Goal: Transaction & Acquisition: Book appointment/travel/reservation

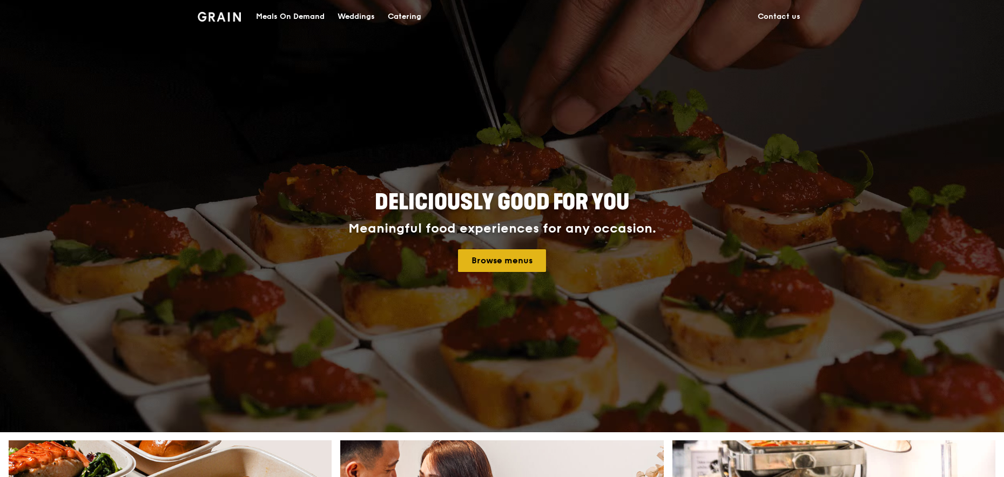
click at [509, 262] on link "Browse menus" at bounding box center [502, 260] width 88 height 23
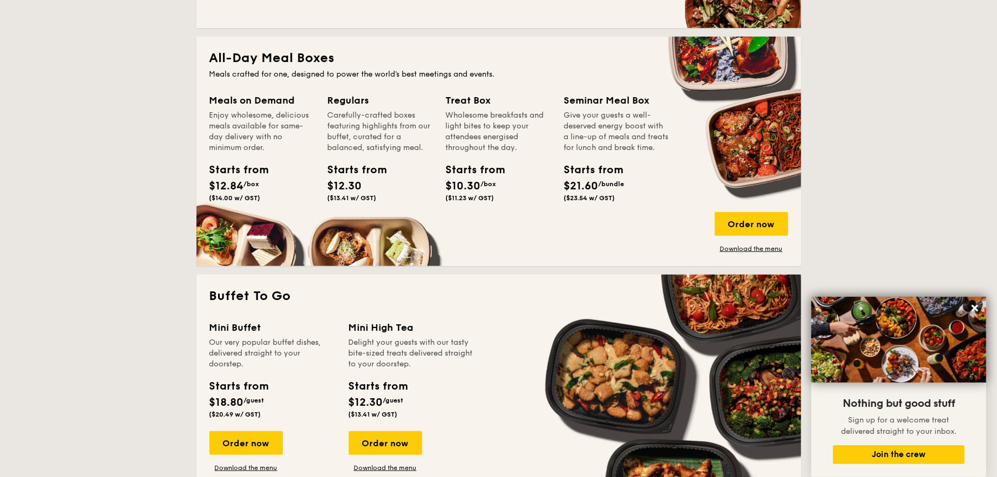
scroll to position [864, 0]
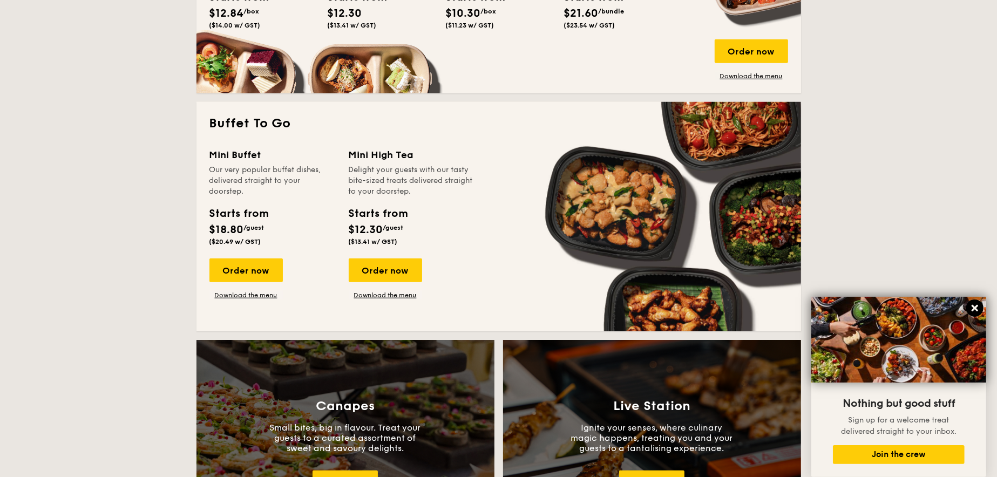
click at [976, 307] on icon at bounding box center [975, 308] width 6 height 6
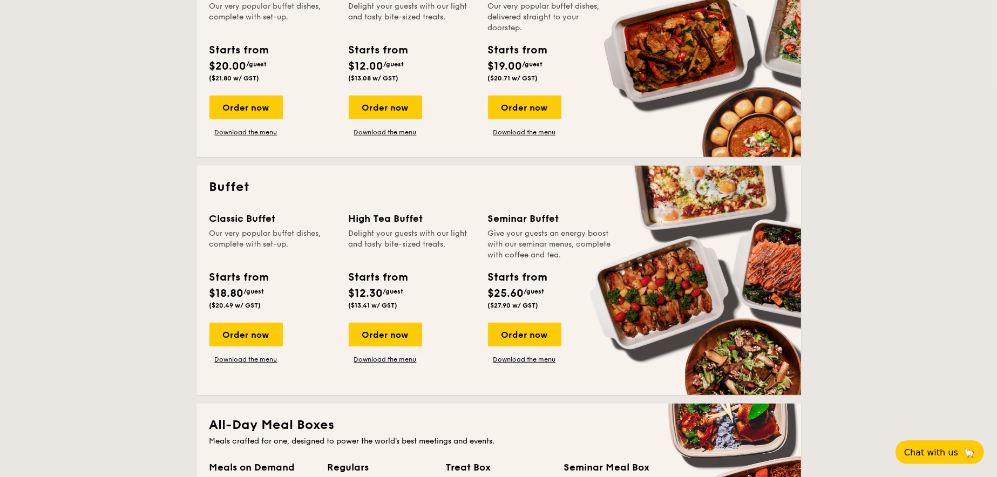
scroll to position [540, 0]
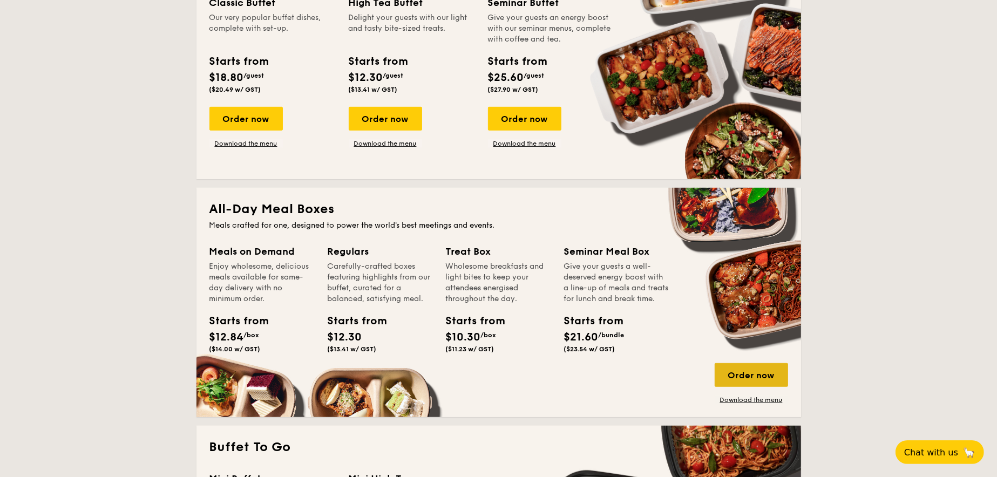
click at [740, 377] on div "Order now" at bounding box center [751, 375] width 73 height 24
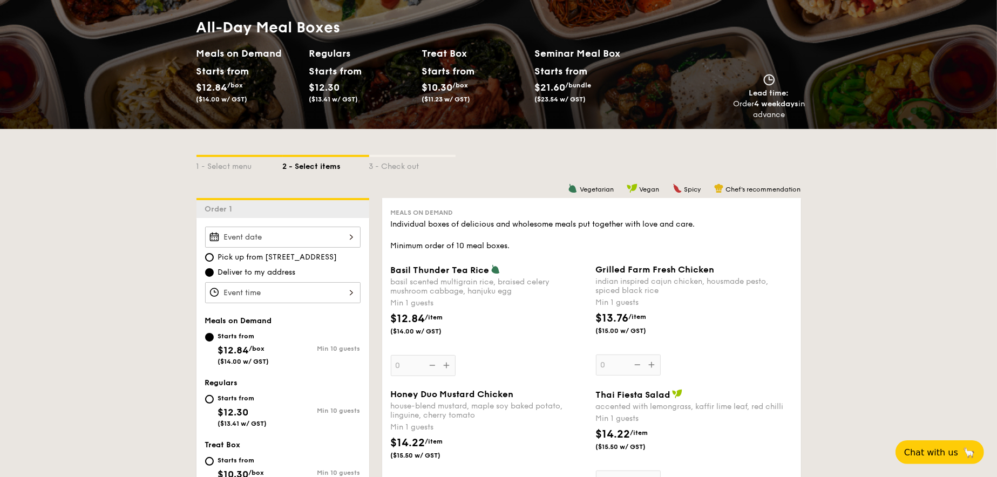
scroll to position [108, 0]
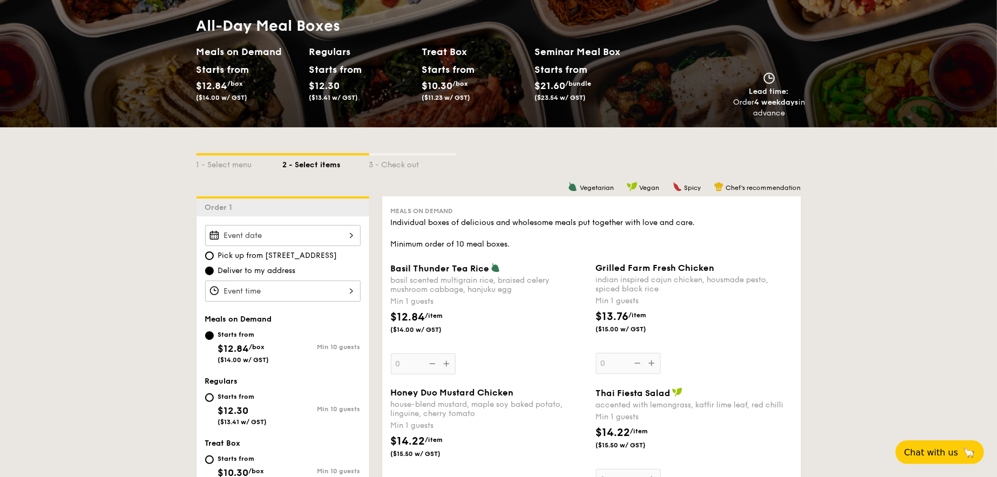
click at [268, 240] on div at bounding box center [283, 235] width 156 height 21
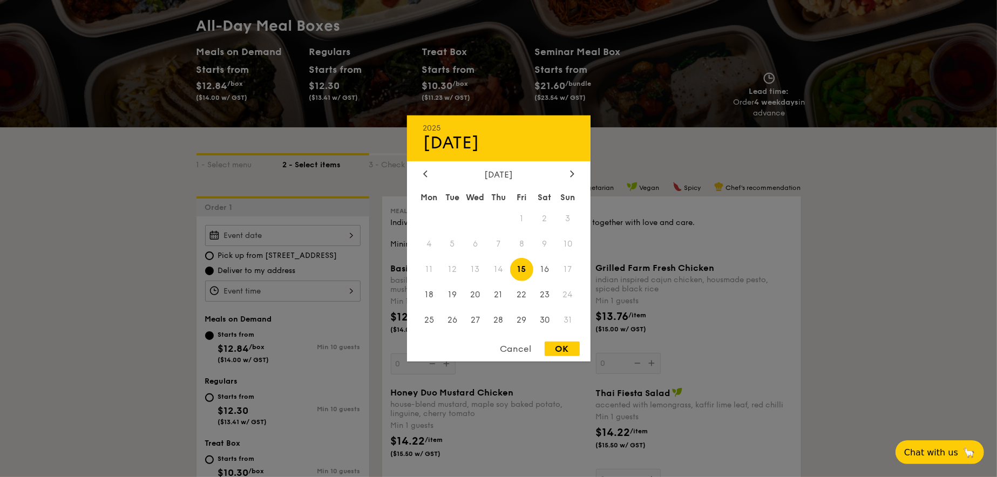
click at [502, 273] on span "14" at bounding box center [498, 269] width 23 height 23
click at [502, 272] on span "14" at bounding box center [498, 269] width 23 height 23
click at [495, 268] on span "14" at bounding box center [498, 269] width 23 height 23
click at [501, 267] on span "14" at bounding box center [498, 269] width 23 height 23
click at [499, 272] on span "14" at bounding box center [498, 269] width 23 height 23
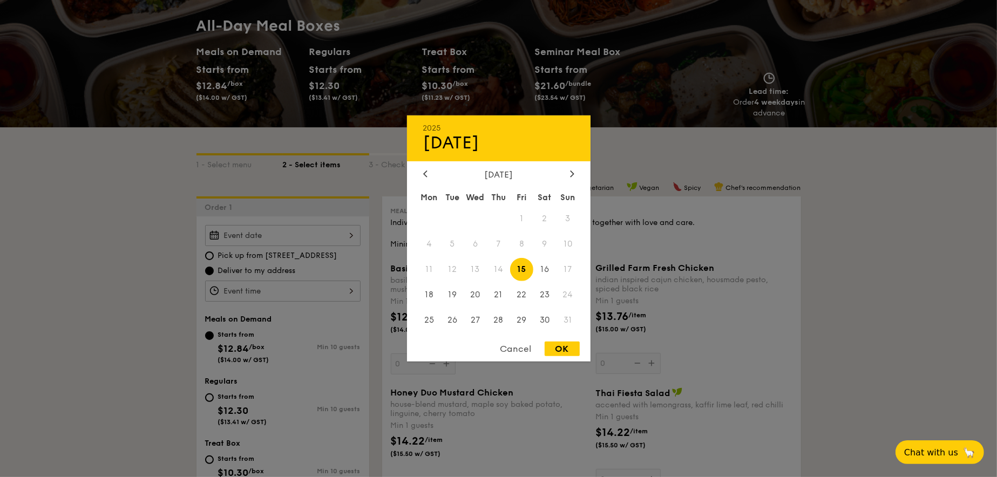
click at [520, 347] on div "Cancel" at bounding box center [516, 349] width 53 height 15
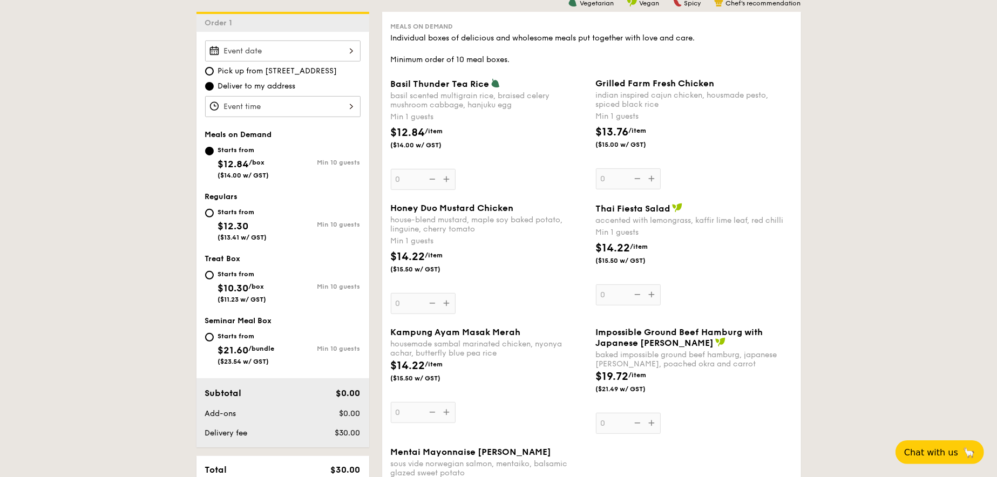
scroll to position [162, 0]
